Goal: Task Accomplishment & Management: Use online tool/utility

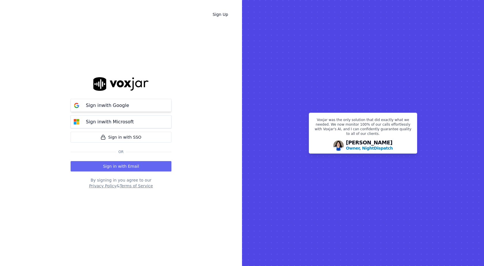
click at [141, 105] on button "Sign in with Google" at bounding box center [121, 105] width 101 height 13
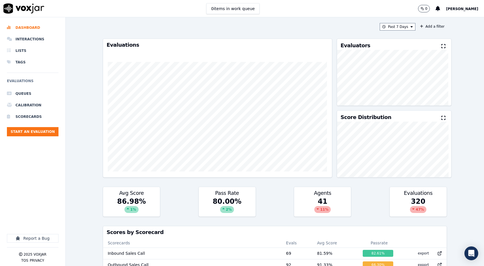
click at [340, 22] on div "Past 7 Days Add a filter Evaluations Evaluators Score Distribution Avg Score 86…" at bounding box center [275, 141] width 349 height 249
click at [411, 28] on icon at bounding box center [412, 26] width 2 height 3
click at [389, 38] on div "Custom" at bounding box center [395, 37] width 13 height 5
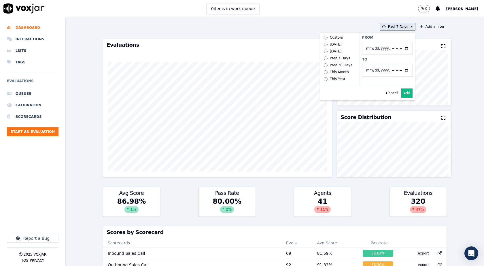
click at [335, 65] on div "Past 30 Days" at bounding box center [341, 65] width 22 height 5
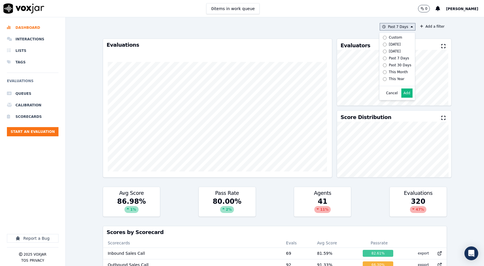
click at [402, 98] on button "Add" at bounding box center [406, 92] width 11 height 9
click at [399, 25] on button "Past 30 Days" at bounding box center [396, 26] width 38 height 7
click at [389, 80] on div "This Year" at bounding box center [397, 79] width 16 height 5
click at [404, 98] on button "Add" at bounding box center [406, 92] width 11 height 9
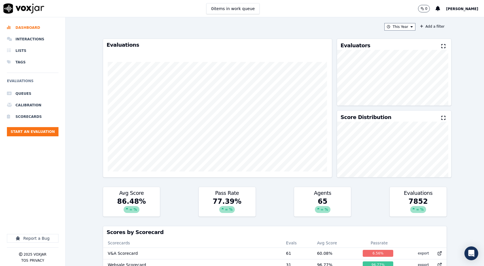
scroll to position [841, 0]
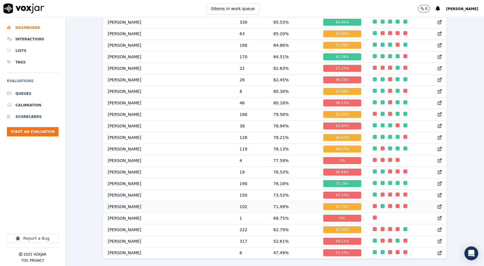
click at [119, 201] on td "Daniel Ali" at bounding box center [169, 207] width 132 height 12
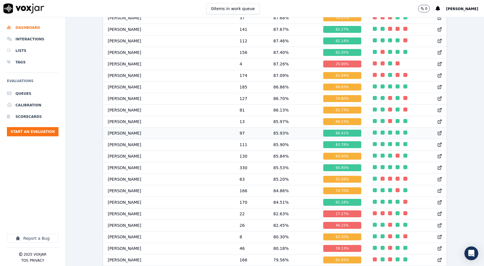
click at [235, 137] on td "97" at bounding box center [252, 133] width 34 height 12
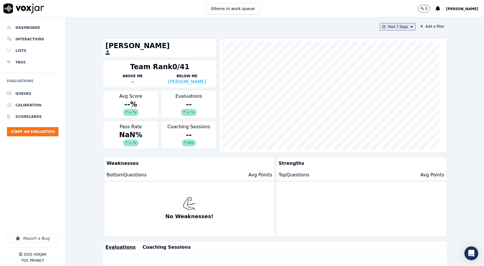
click at [402, 27] on button "Past 7 Days" at bounding box center [398, 26] width 36 height 7
click at [390, 38] on div "Custom" at bounding box center [395, 37] width 13 height 5
click at [401, 49] on input "From" at bounding box center [387, 48] width 50 height 13
type input "2025-06-21T00:00"
click at [394, 41] on div "From To" at bounding box center [387, 59] width 55 height 53
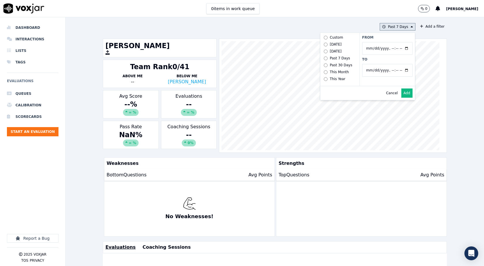
click at [400, 69] on input "To" at bounding box center [387, 70] width 50 height 13
type input "2025-07-20T23:59"
click at [384, 38] on label "From" at bounding box center [387, 37] width 50 height 5
click at [384, 42] on input "From" at bounding box center [387, 48] width 50 height 13
click at [401, 96] on button "Add" at bounding box center [406, 92] width 11 height 9
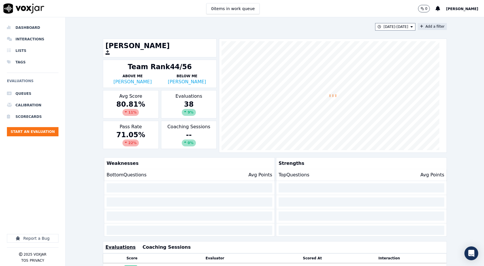
click at [418, 28] on button "Add a filter" at bounding box center [432, 26] width 29 height 7
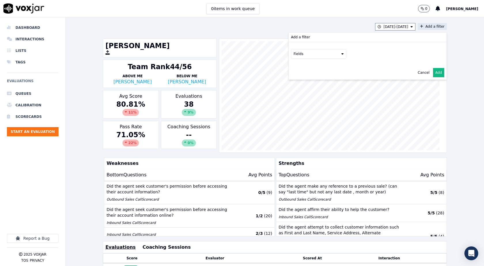
click at [326, 54] on button "Fields" at bounding box center [318, 54] width 55 height 10
click at [304, 110] on div "scorecard" at bounding box center [309, 112] width 17 height 5
click at [348, 64] on icon at bounding box center [349, 65] width 2 height 3
click at [368, 62] on button at bounding box center [396, 65] width 83 height 9
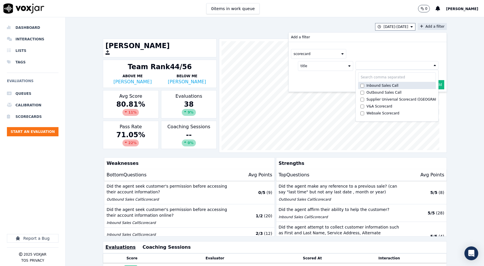
click at [366, 85] on div "Inbound Sales Call" at bounding box center [382, 85] width 32 height 5
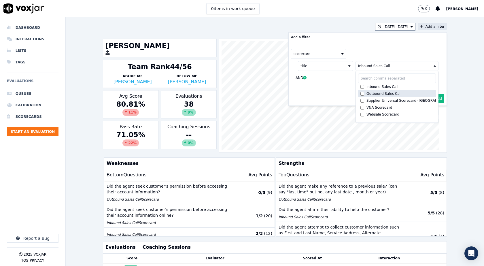
click at [366, 92] on div "Outbound Sales Call" at bounding box center [383, 93] width 35 height 5
click at [362, 51] on div "scorecard" at bounding box center [367, 54] width 153 height 10
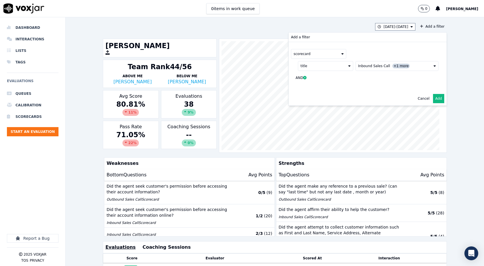
click at [433, 101] on button "Add" at bounding box center [438, 98] width 11 height 9
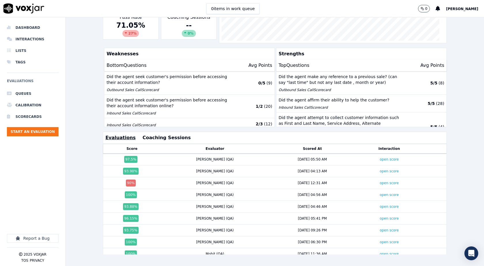
scroll to position [123, 0]
click at [201, 216] on div "[PERSON_NAME] (QA)" at bounding box center [215, 218] width 38 height 5
type textarea "******"
click at [201, 216] on div "[PERSON_NAME] (QA)" at bounding box center [215, 218] width 38 height 5
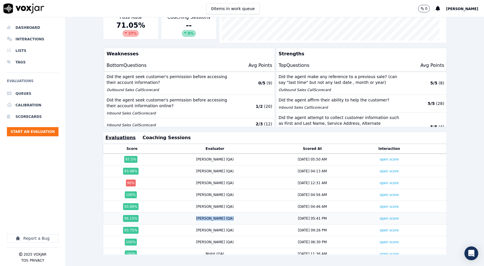
click at [201, 216] on div "[PERSON_NAME] (QA)" at bounding box center [215, 218] width 38 height 5
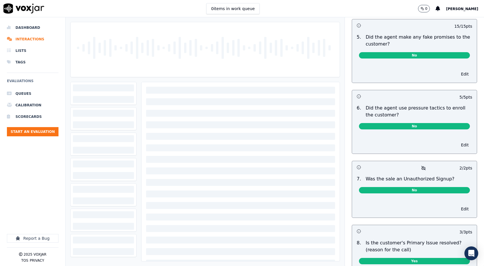
scroll to position [1579, 0]
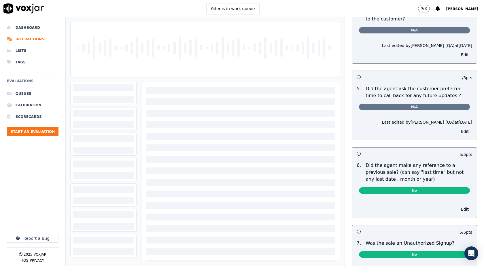
scroll to position [1384, 0]
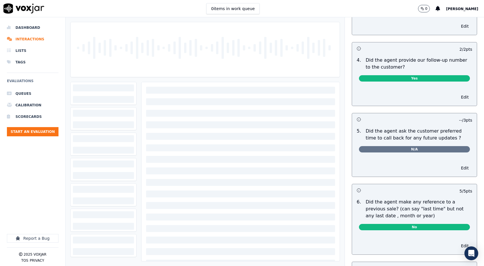
scroll to position [1433, 0]
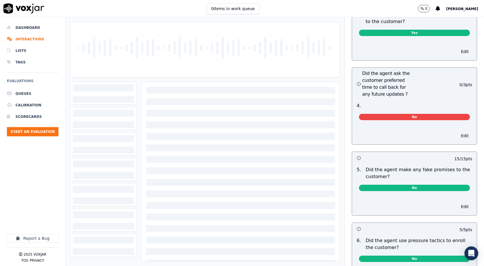
scroll to position [1440, 0]
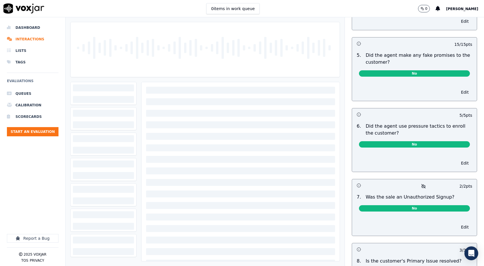
scroll to position [1579, 0]
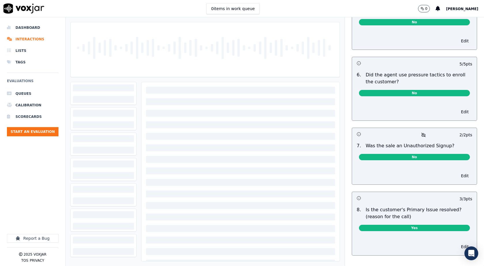
scroll to position [1579, 0]
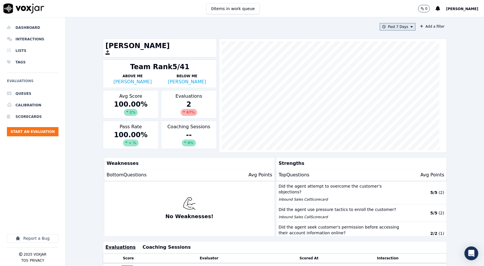
click at [398, 27] on button "Past 7 Days" at bounding box center [398, 26] width 36 height 7
click at [390, 36] on div "Custom" at bounding box center [395, 37] width 13 height 5
click at [401, 47] on input "From" at bounding box center [387, 48] width 50 height 13
type input "2025-06-21T00:00"
click at [391, 37] on label "From" at bounding box center [387, 37] width 50 height 5
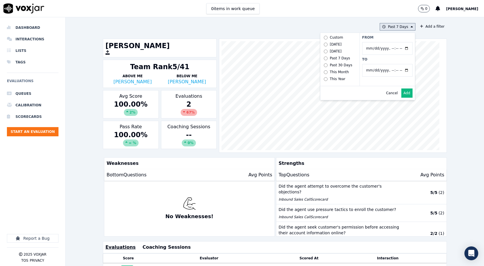
click at [391, 42] on input "From" at bounding box center [387, 48] width 50 height 13
click at [400, 69] on input "To" at bounding box center [387, 70] width 50 height 13
type input "2025-07-20T23:59"
click at [387, 58] on label "To" at bounding box center [387, 59] width 50 height 5
click at [387, 64] on input "To" at bounding box center [387, 70] width 50 height 13
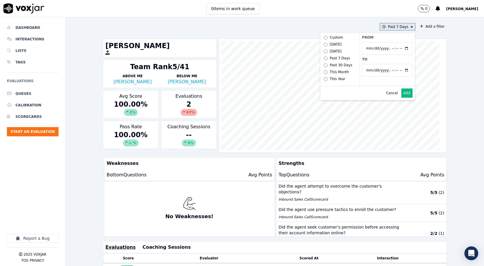
click at [401, 98] on button "Add" at bounding box center [406, 92] width 11 height 9
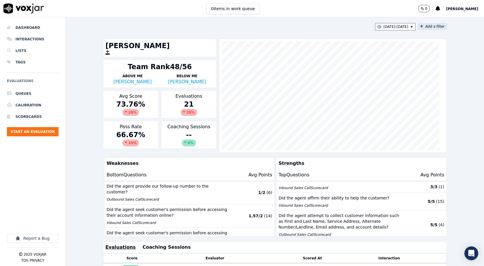
click at [418, 25] on button "Add a filter" at bounding box center [432, 26] width 29 height 7
click at [327, 54] on button "Fields" at bounding box center [318, 54] width 55 height 10
click at [304, 110] on div "scorecard" at bounding box center [309, 112] width 17 height 5
click at [336, 66] on button "Fields" at bounding box center [325, 66] width 55 height 10
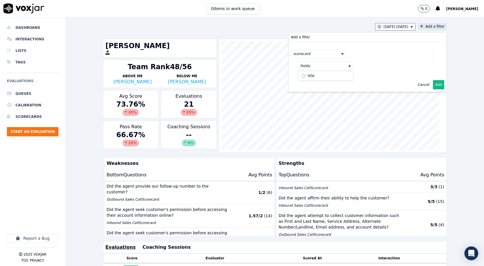
click at [308, 76] on div "title" at bounding box center [311, 75] width 7 height 5
click at [386, 64] on button at bounding box center [396, 65] width 83 height 9
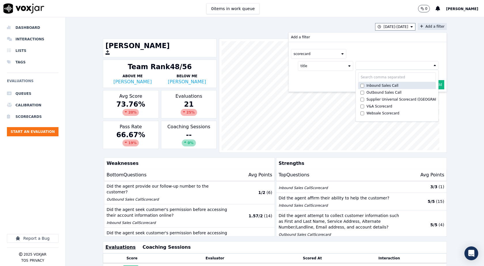
click at [366, 86] on div "Inbound Sales Call" at bounding box center [382, 85] width 32 height 5
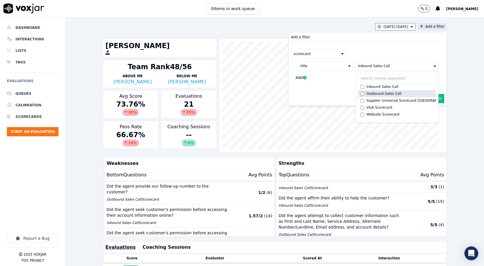
click at [366, 93] on div "Outbound Sales Call" at bounding box center [383, 93] width 35 height 5
click at [358, 48] on div "scorecard title Inbound Sales Call +1 more Inbound Sales Call Outbound Sales Ca…" at bounding box center [368, 67] width 158 height 50
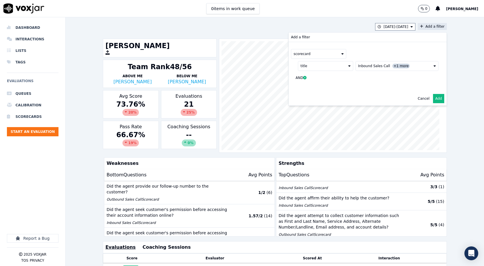
click at [433, 100] on button "Add" at bounding box center [438, 98] width 11 height 9
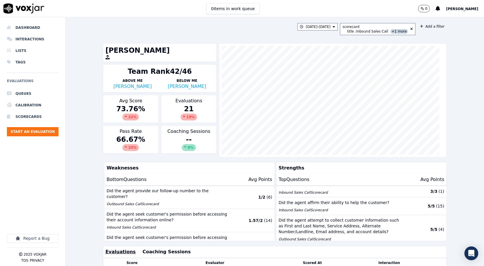
click at [123, 109] on div "73.76 % 22 %" at bounding box center [130, 112] width 51 height 16
type textarea "*****"
click at [123, 109] on div "73.76 % 22 %" at bounding box center [130, 112] width 51 height 16
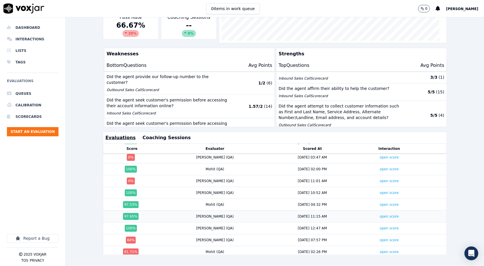
scroll to position [140, 0]
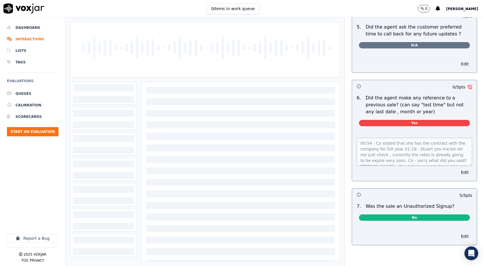
scroll to position [1403, 0]
click at [460, 166] on div "00:54 - Cx stated that she has the contract with the company for full year 01:1…" at bounding box center [414, 156] width 125 height 50
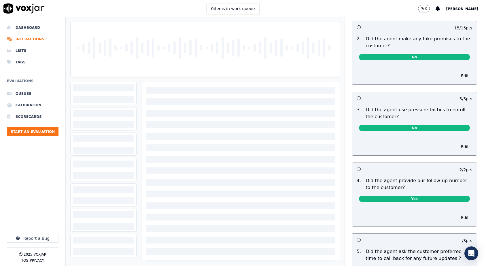
scroll to position [971, 0]
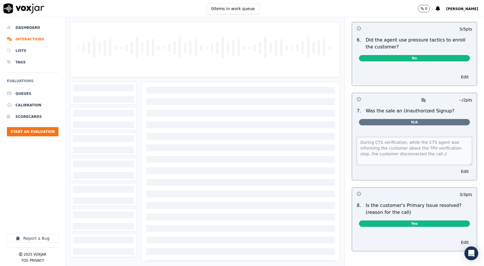
scroll to position [1676, 0]
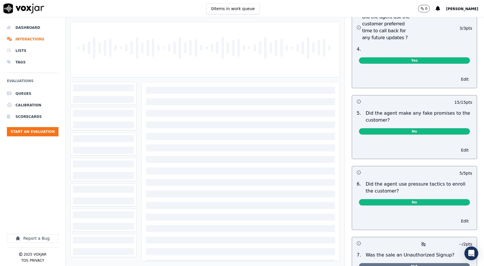
scroll to position [1676, 0]
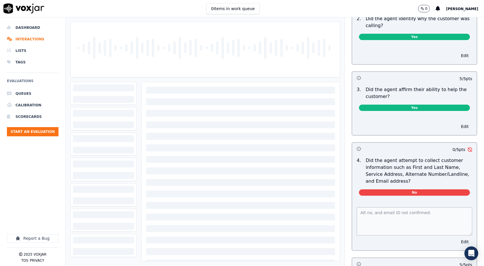
scroll to position [144, 0]
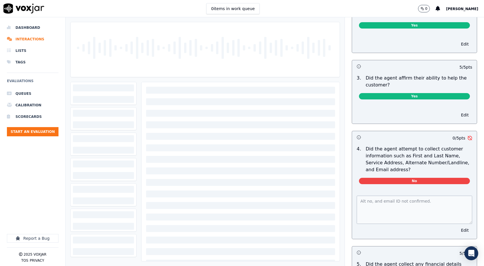
click at [392, 153] on p "Did the agent attempt to collect customer information such as First and Last Na…" at bounding box center [419, 159] width 107 height 28
type textarea "****"
click at [392, 153] on p "Did the agent attempt to collect customer information such as First and Last Na…" at bounding box center [419, 159] width 107 height 28
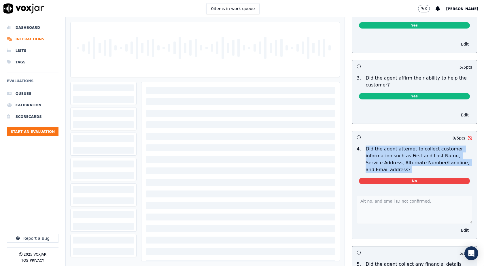
click at [392, 153] on p "Did the agent attempt to collect customer information such as First and Last Na…" at bounding box center [419, 159] width 107 height 28
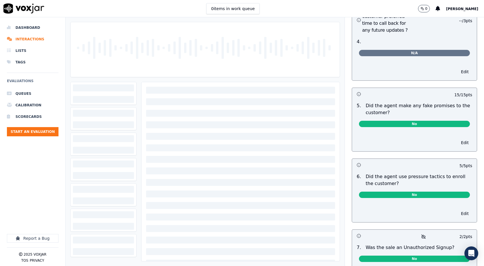
scroll to position [1609, 0]
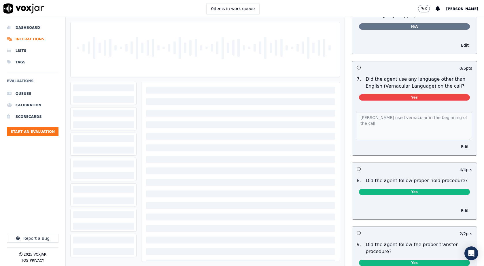
scroll to position [778, 0]
